Goal: Task Accomplishment & Management: Complete application form

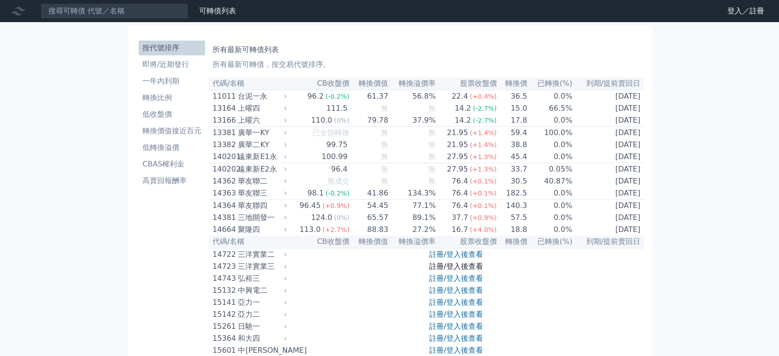
click at [429, 271] on link "註冊/登入後查看" at bounding box center [456, 266] width 54 height 9
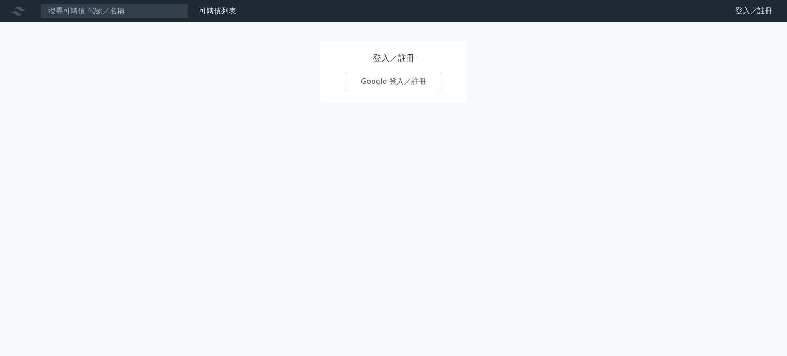
click at [389, 81] on link "Google 登入／註冊" at bounding box center [394, 81] width 96 height 19
